Goal: Task Accomplishment & Management: Use online tool/utility

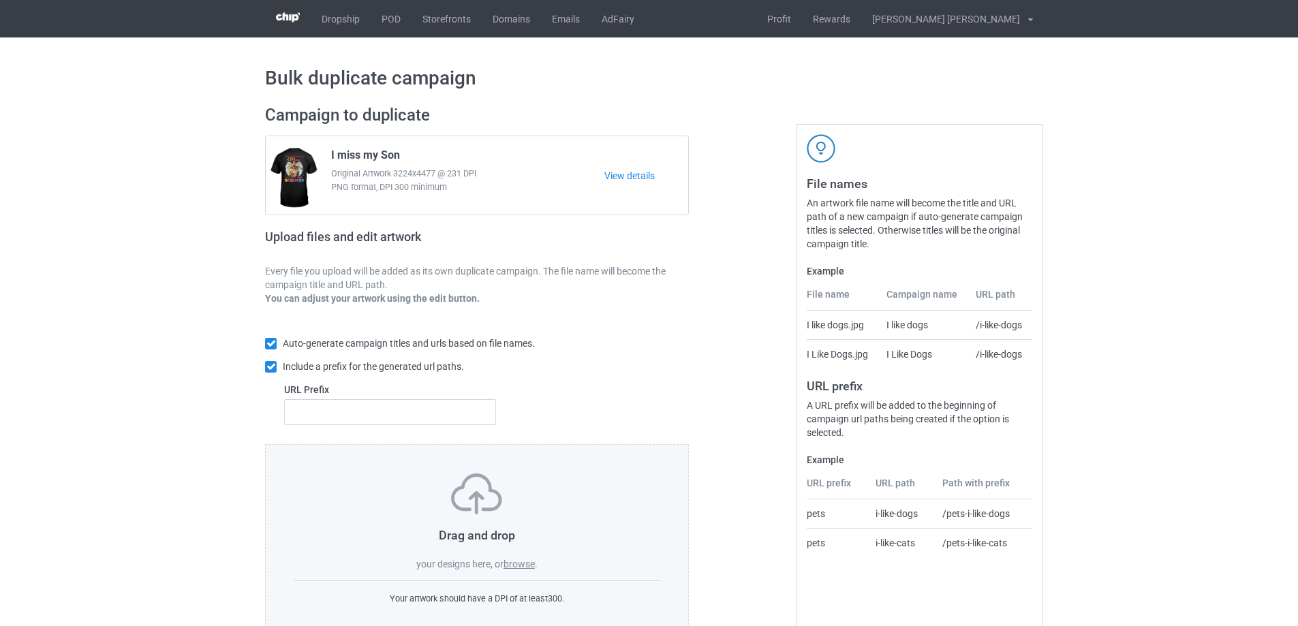
click at [524, 566] on label "browse" at bounding box center [518, 564] width 31 height 11
click at [0, 0] on input "browse" at bounding box center [0, 0] width 0 height 0
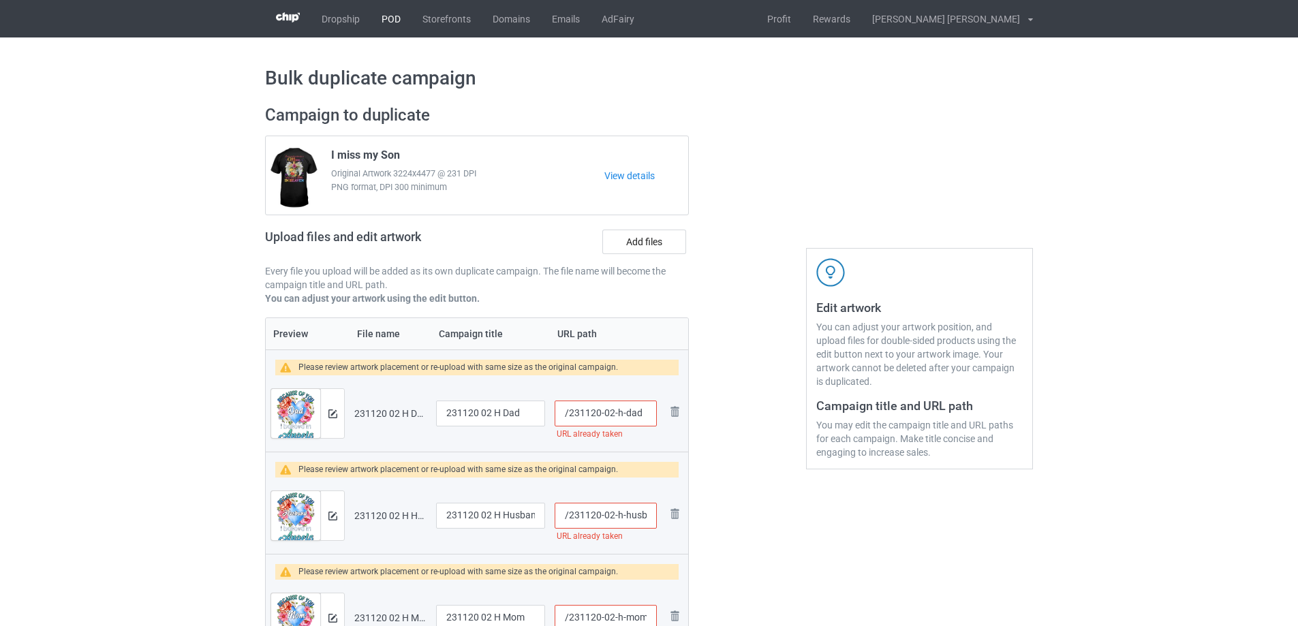
click at [390, 17] on link "POD" at bounding box center [391, 18] width 41 height 37
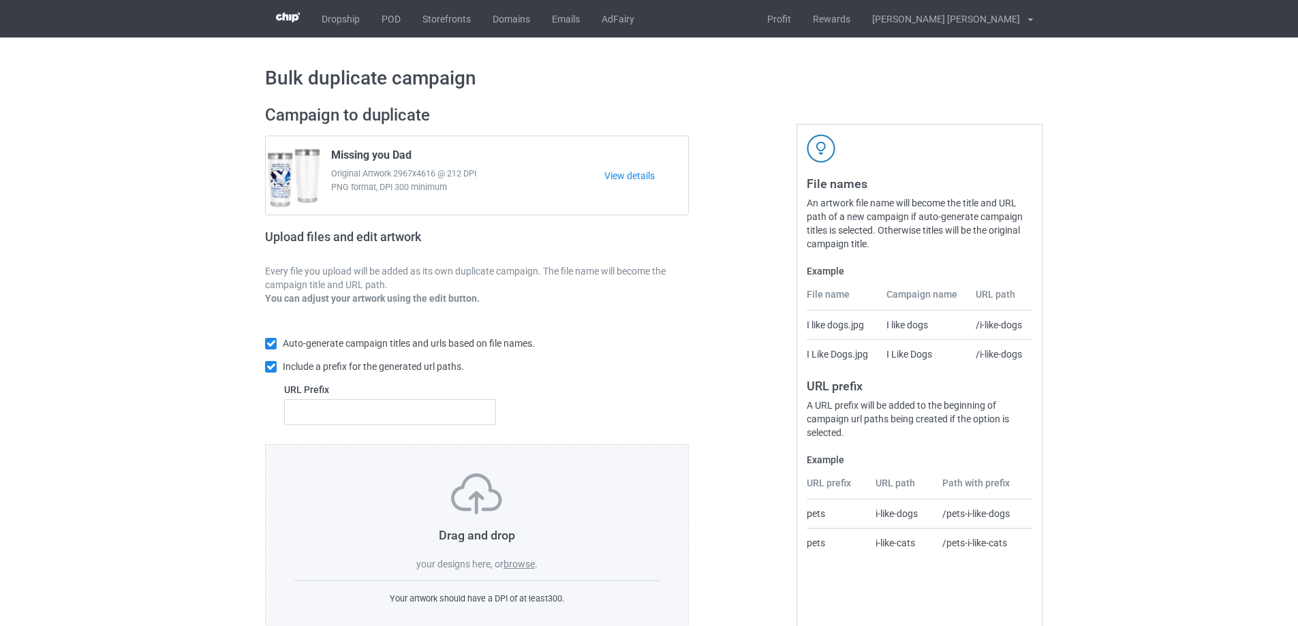
click at [521, 564] on label "browse" at bounding box center [518, 564] width 31 height 11
click at [0, 0] on input "browse" at bounding box center [0, 0] width 0 height 0
